Goal: Information Seeking & Learning: Find specific page/section

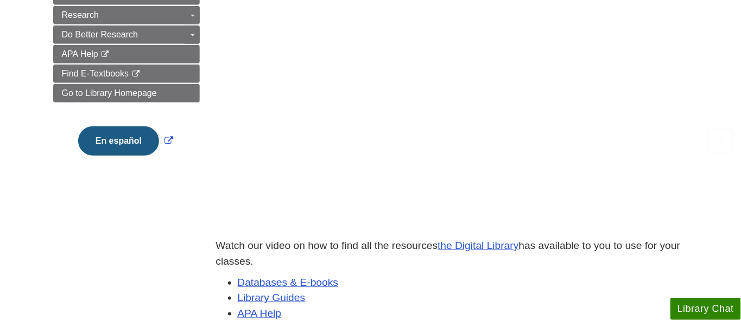
scroll to position [214, 0]
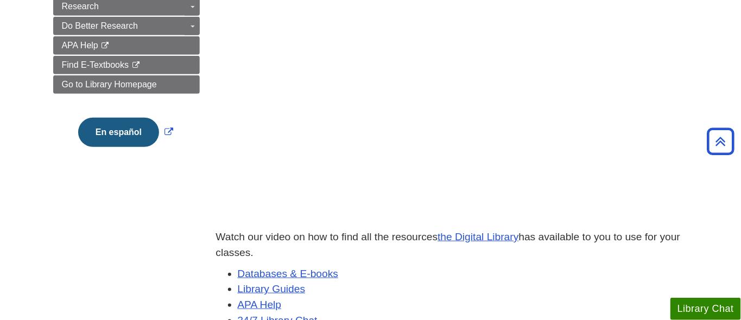
click at [118, 221] on div "Menu Welcome to the Digital Library! Tour of the Library Homepage Contact the L…" at bounding box center [371, 165] width 652 height 484
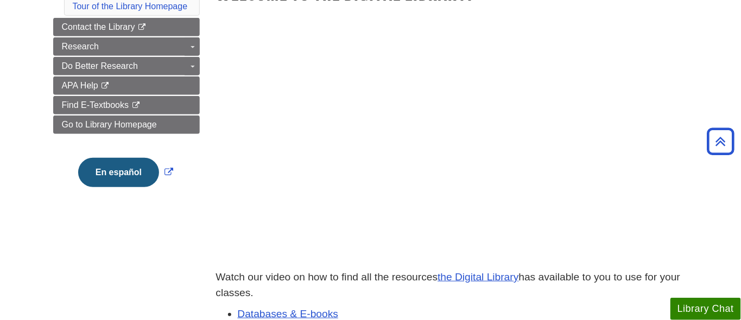
scroll to position [154, 0]
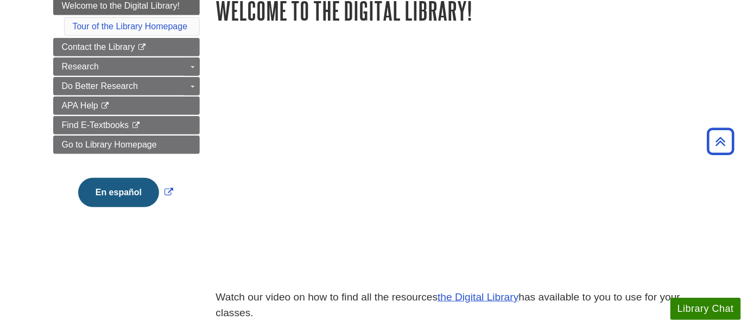
click at [677, 166] on div at bounding box center [452, 175] width 472 height 230
click at [675, 62] on div at bounding box center [452, 175] width 472 height 230
drag, startPoint x: 654, startPoint y: 191, endPoint x: 646, endPoint y: 194, distance: 8.6
click at [654, 191] on div at bounding box center [452, 175] width 472 height 230
click at [655, 102] on div at bounding box center [452, 175] width 472 height 230
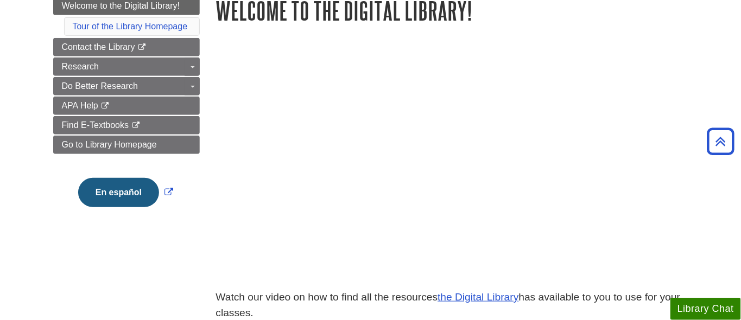
click at [677, 82] on div at bounding box center [452, 175] width 472 height 230
click at [713, 220] on body "Skip to Main Content Search My Davenport DU Library Library Guides Welcome to t…" at bounding box center [370, 302] width 741 height 912
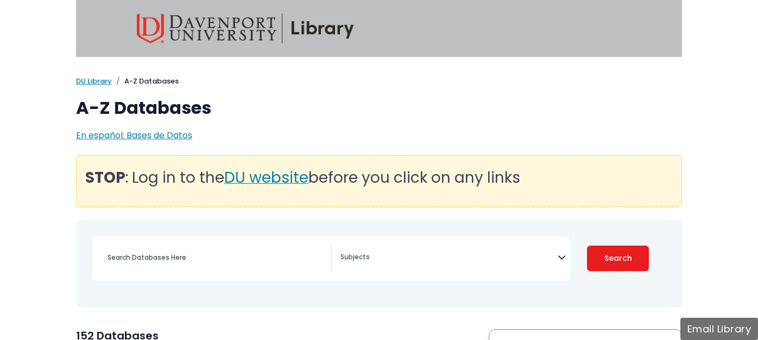
select select "Database Subject Filter"
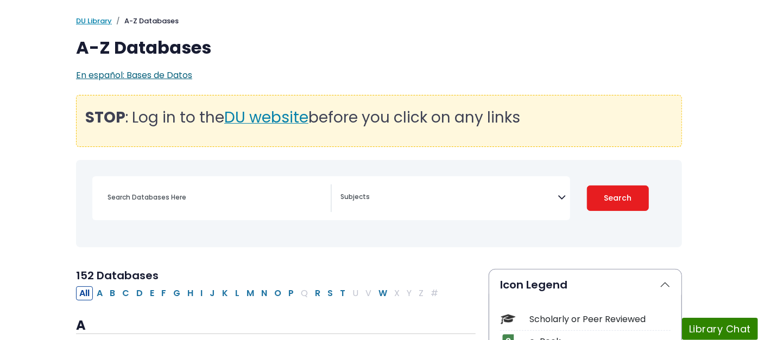
click at [99, 74] on span "En español: Bases de Datos" at bounding box center [134, 75] width 116 height 12
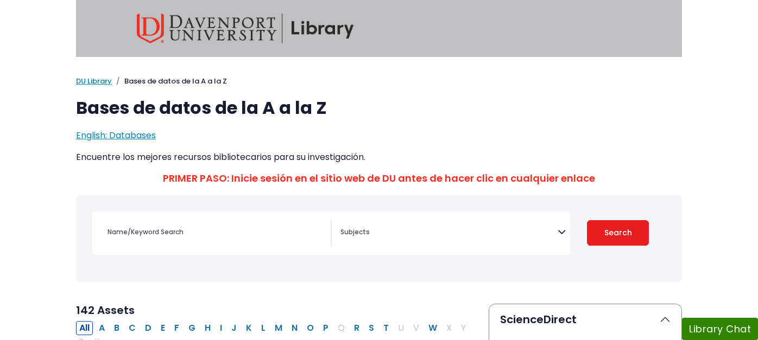
select select "Database Subject Filter"
click at [88, 133] on span "English: Databases" at bounding box center [116, 135] width 80 height 12
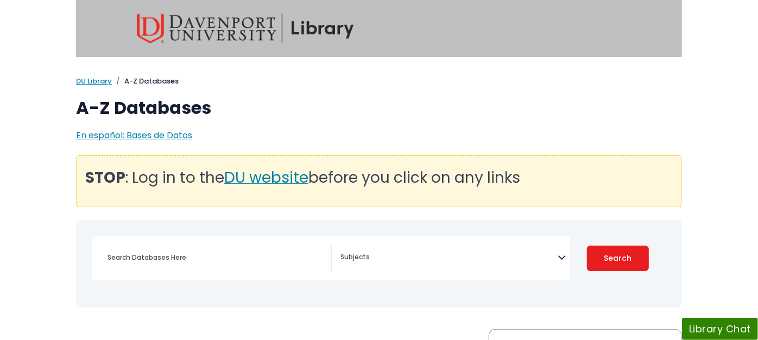
select select "Database Subject Filter"
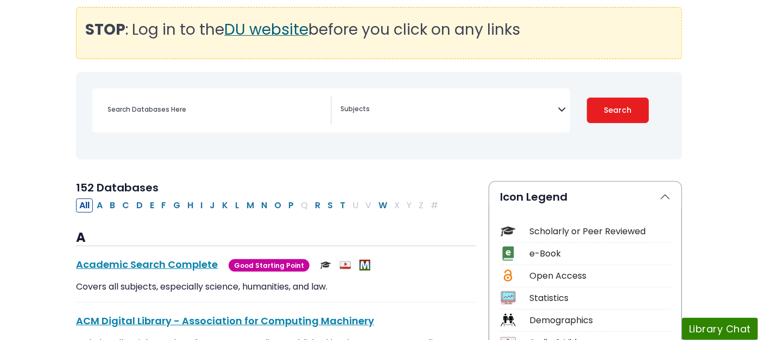
scroll to position [181, 0]
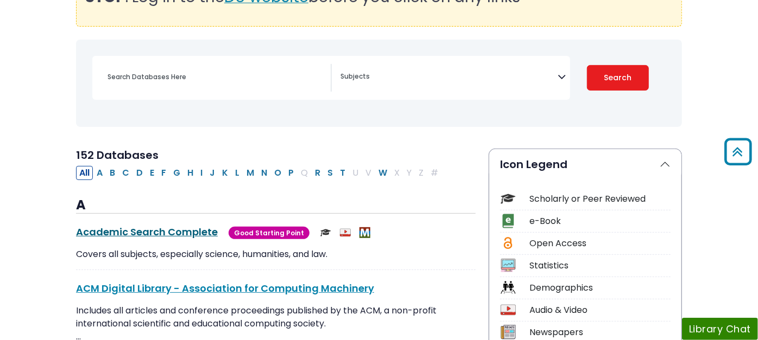
click at [122, 228] on link "Academic Search Complete This link opens in a new window" at bounding box center [147, 232] width 142 height 14
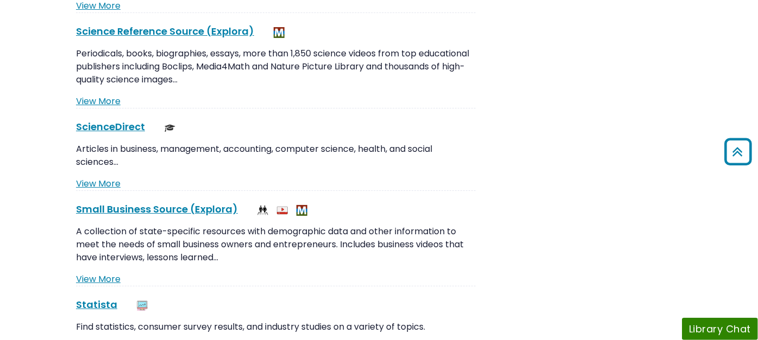
scroll to position [10181, 0]
